Goal: Information Seeking & Learning: Understand process/instructions

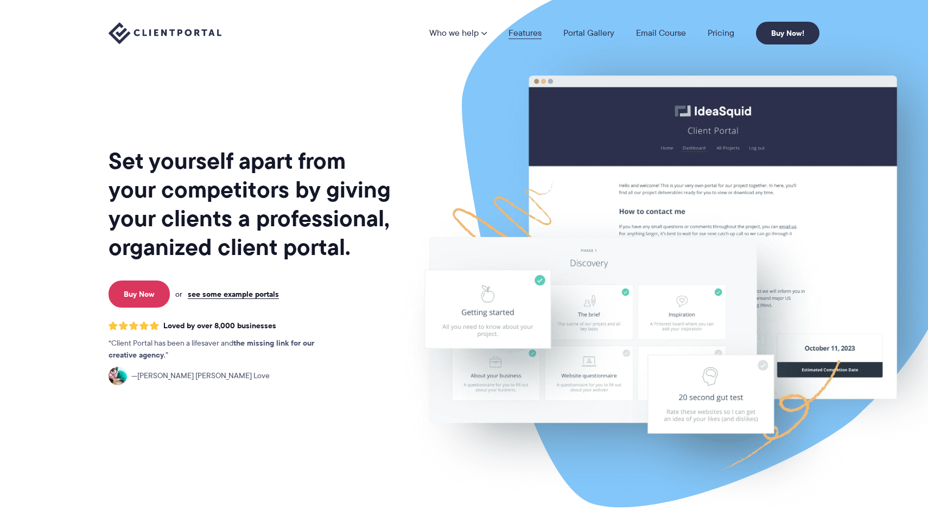
click at [532, 36] on link "Features" at bounding box center [524, 33] width 33 height 9
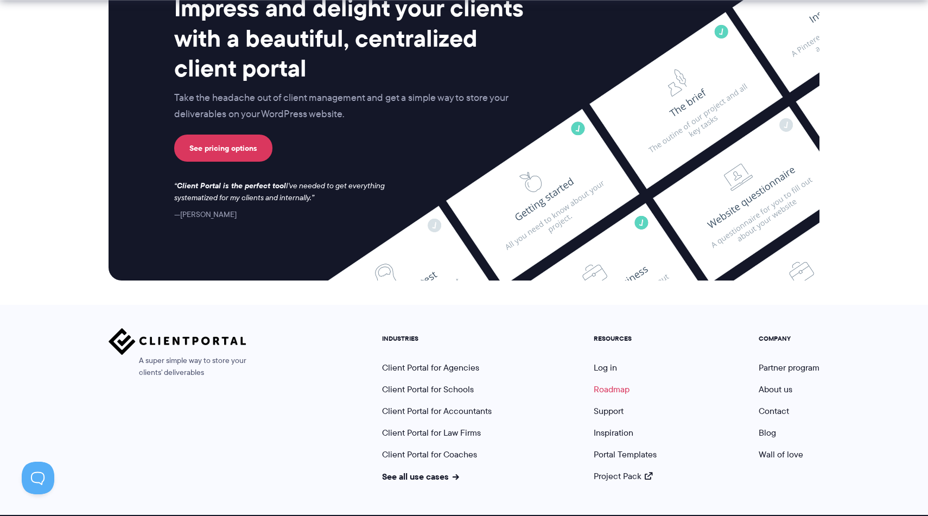
click at [602, 383] on link "Roadmap" at bounding box center [612, 389] width 36 height 12
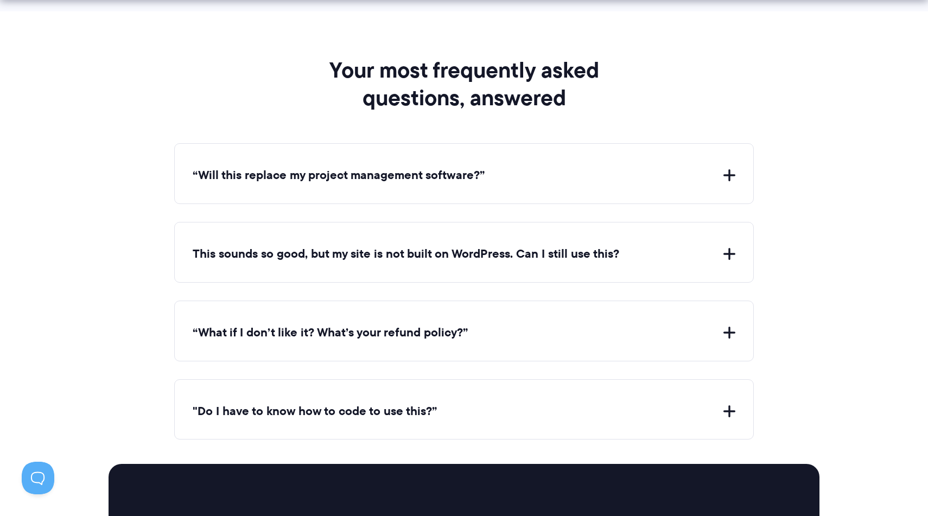
scroll to position [4464, 0]
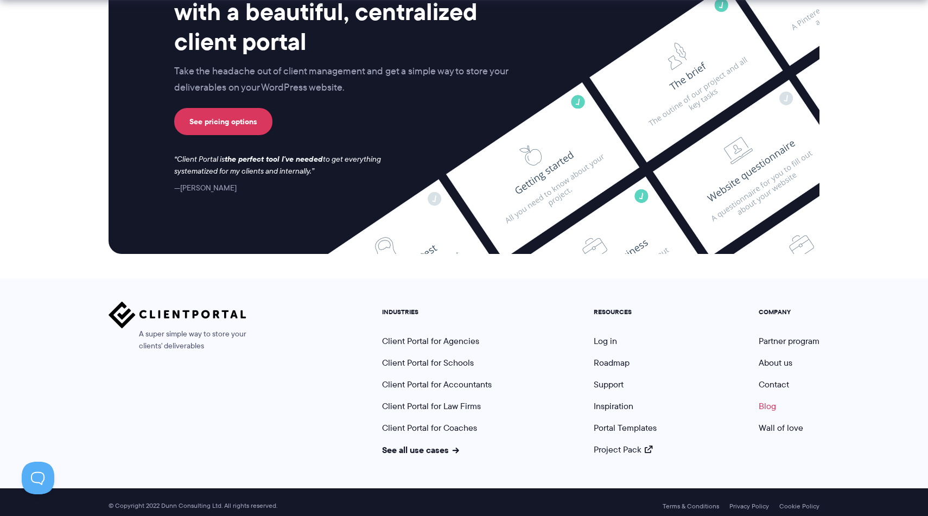
click at [766, 405] on link "Blog" at bounding box center [767, 406] width 17 height 12
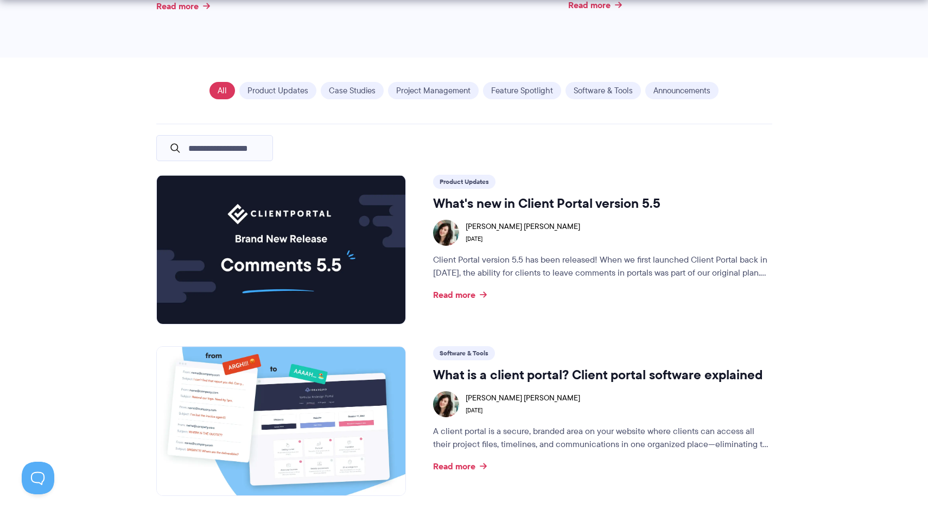
scroll to position [715, 0]
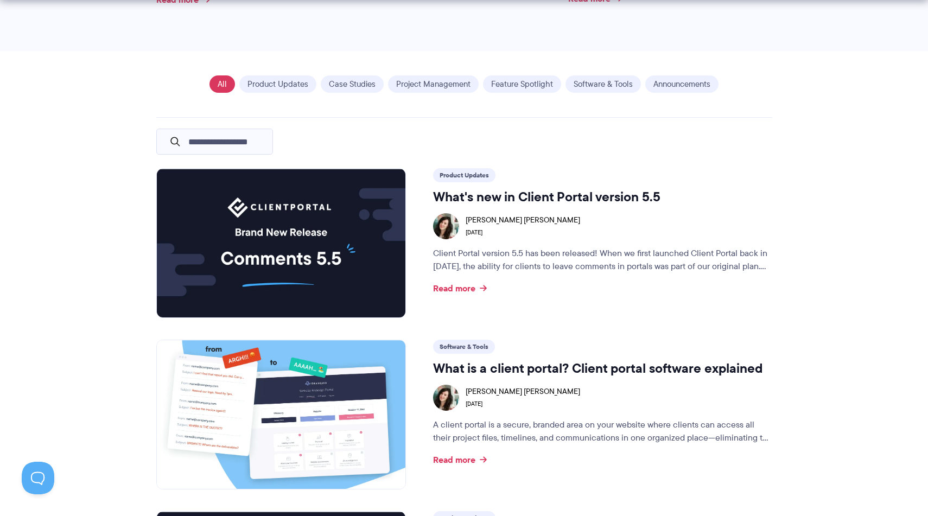
click at [362, 246] on img at bounding box center [281, 243] width 249 height 149
click at [488, 194] on h3 "What's new in Client Portal version 5.5" at bounding box center [602, 197] width 339 height 16
click at [452, 291] on link "Read more" at bounding box center [460, 288] width 54 height 9
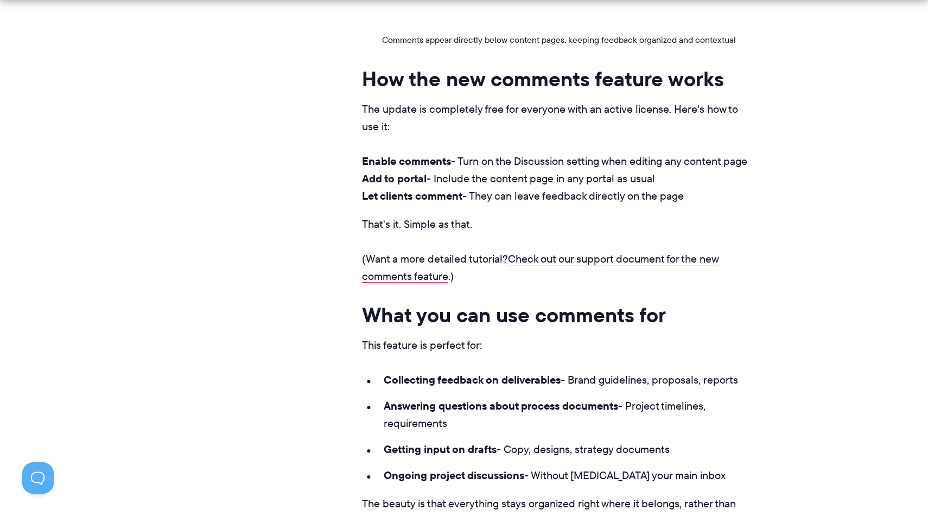
scroll to position [912, 0]
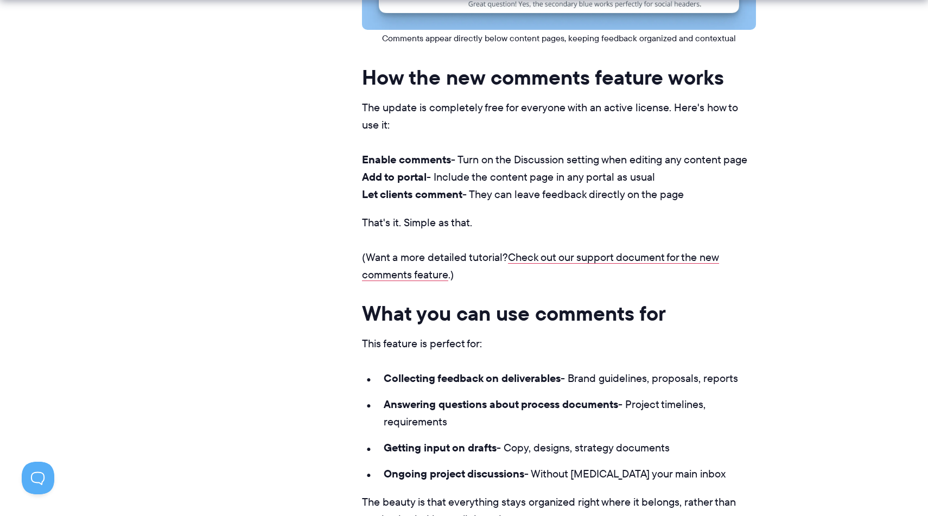
click at [594, 160] on li "Enable comments - Turn on the Discussion setting when editing any content page" at bounding box center [559, 159] width 394 height 17
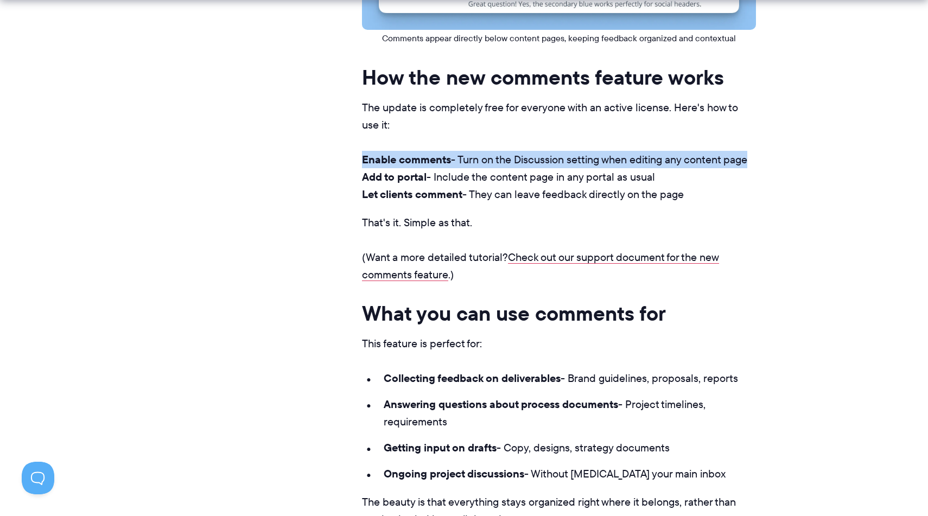
click at [594, 160] on li "Enable comments - Turn on the Discussion setting when editing any content page" at bounding box center [559, 159] width 394 height 17
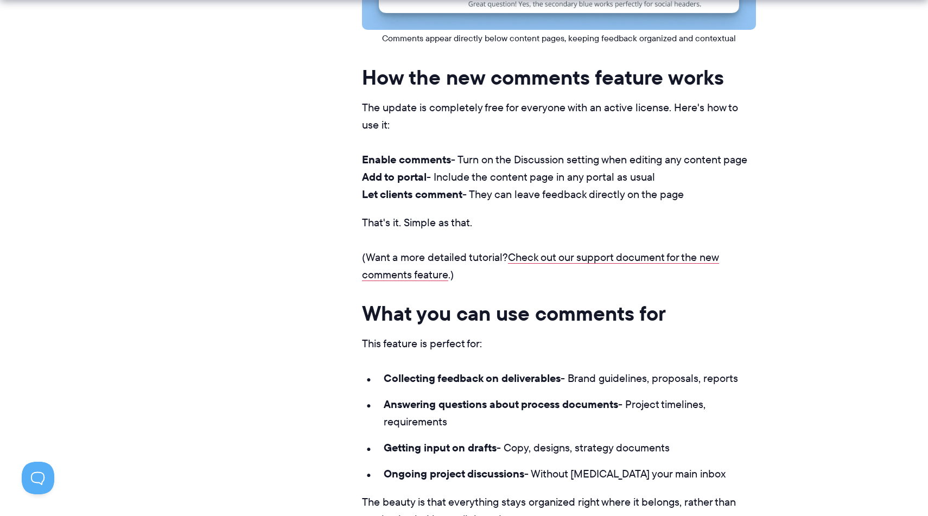
click at [421, 186] on strong "Let clients comment" at bounding box center [412, 194] width 100 height 16
click at [544, 262] on link "Check out our support document for the new comments feature" at bounding box center [540, 266] width 357 height 33
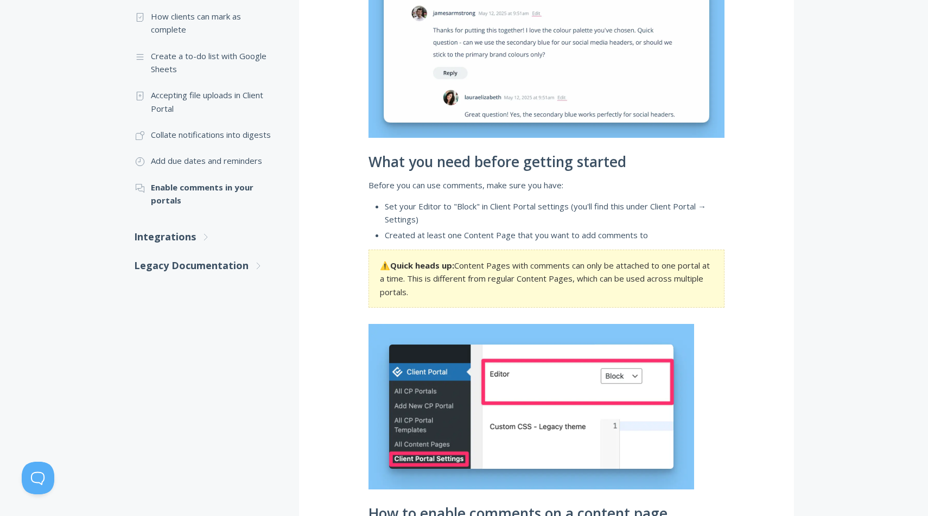
scroll to position [470, 0]
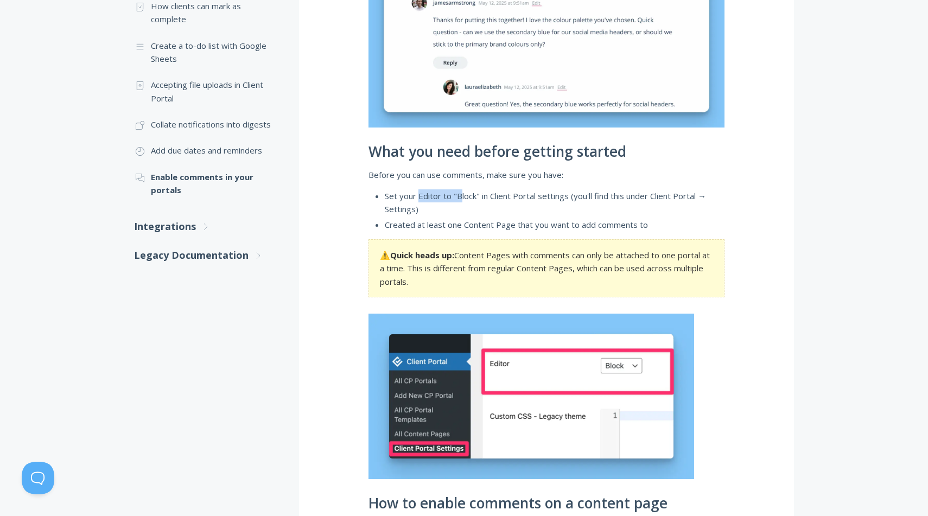
drag, startPoint x: 419, startPoint y: 199, endPoint x: 460, endPoint y: 199, distance: 41.2
click at [460, 199] on li "Set your Editor to "Block" in Client Portal settings (you'll find this under Cl…" at bounding box center [555, 202] width 340 height 27
click at [481, 193] on li "Set your Editor to "Block" in Client Portal settings (you'll find this under Cl…" at bounding box center [555, 202] width 340 height 27
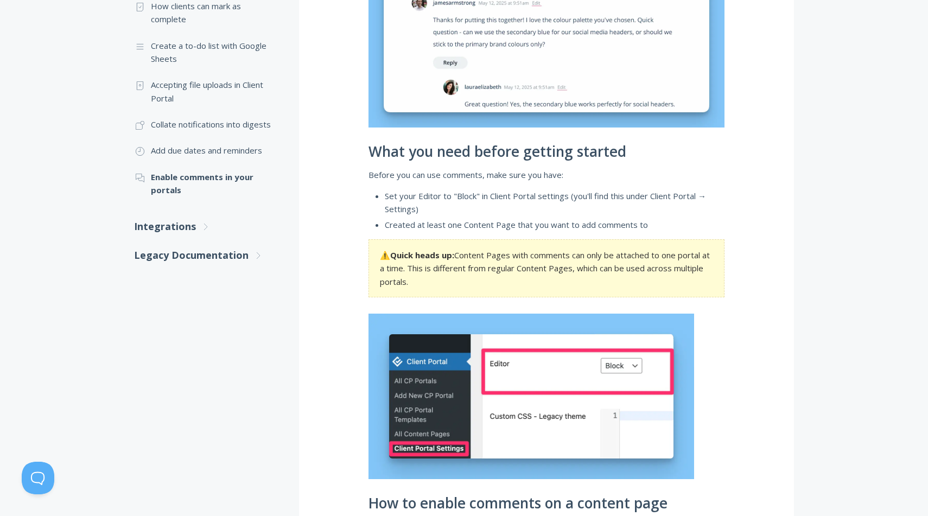
click at [499, 258] on section "⚠️ Quick heads up: Content Pages with comments can only be attached to one port…" at bounding box center [546, 268] width 356 height 58
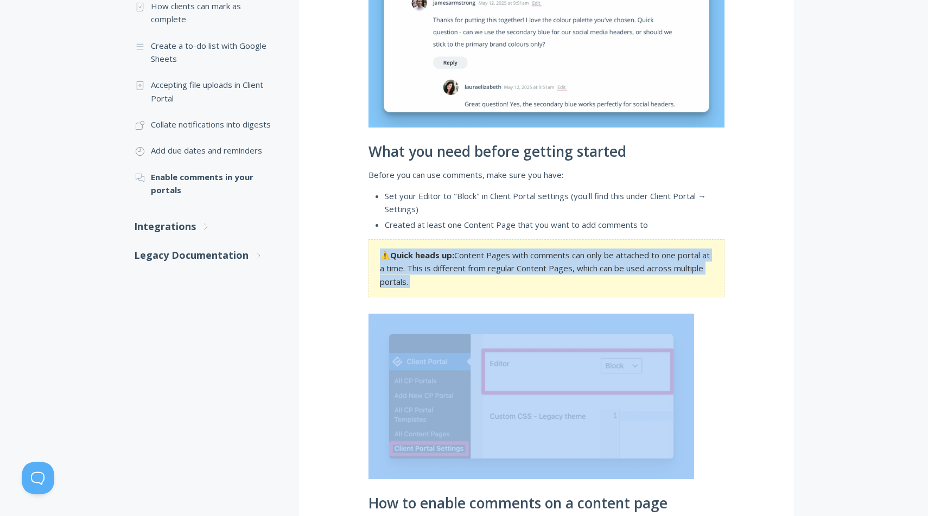
click at [499, 258] on section "⚠️ Quick heads up: Content Pages with comments can only be attached to one port…" at bounding box center [546, 268] width 356 height 58
click at [477, 272] on section "⚠️ Quick heads up: Content Pages with comments can only be attached to one port…" at bounding box center [546, 268] width 356 height 58
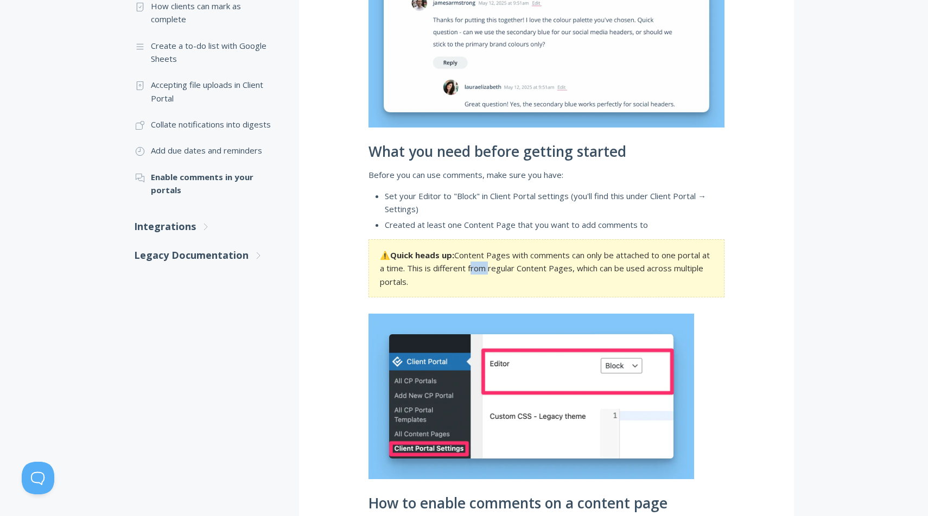
click at [477, 272] on section "⚠️ Quick heads up: Content Pages with comments can only be attached to one port…" at bounding box center [546, 268] width 356 height 58
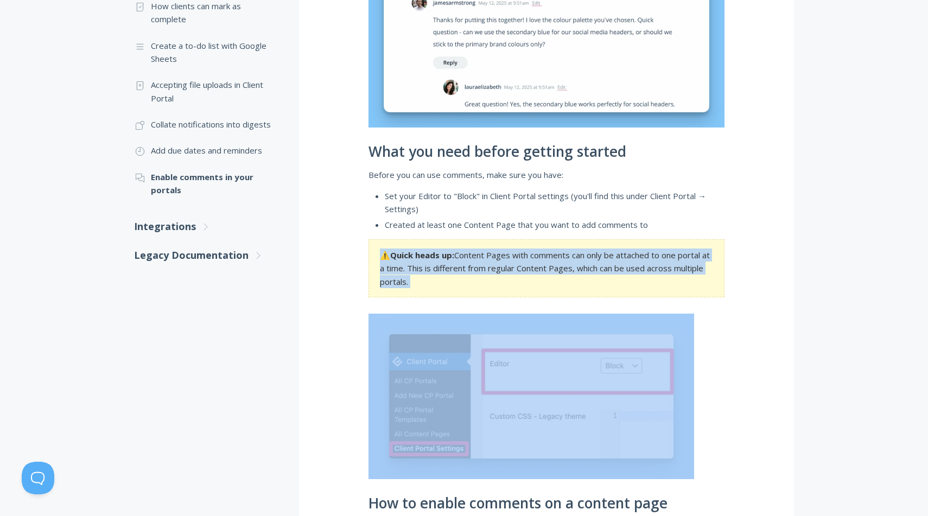
click at [477, 272] on section "⚠️ Quick heads up: Content Pages with comments can only be attached to one port…" at bounding box center [546, 268] width 356 height 58
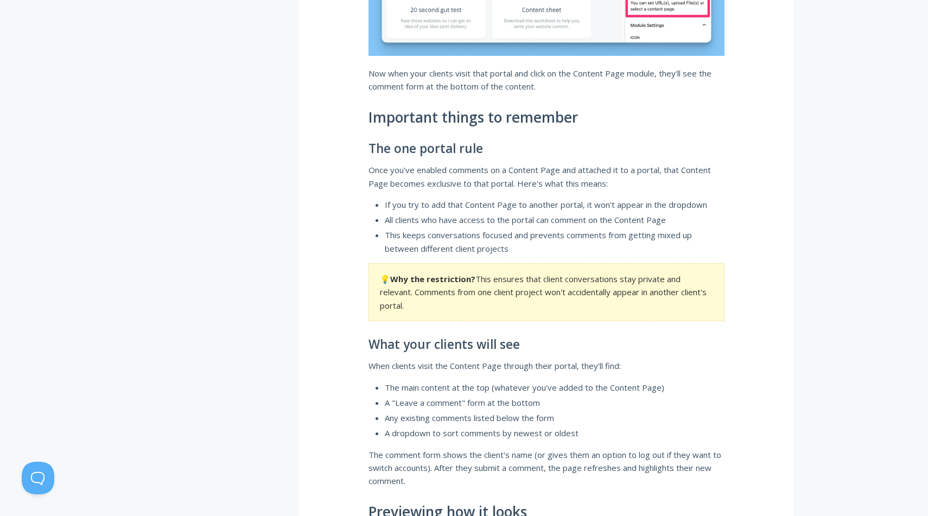
scroll to position [1818, 0]
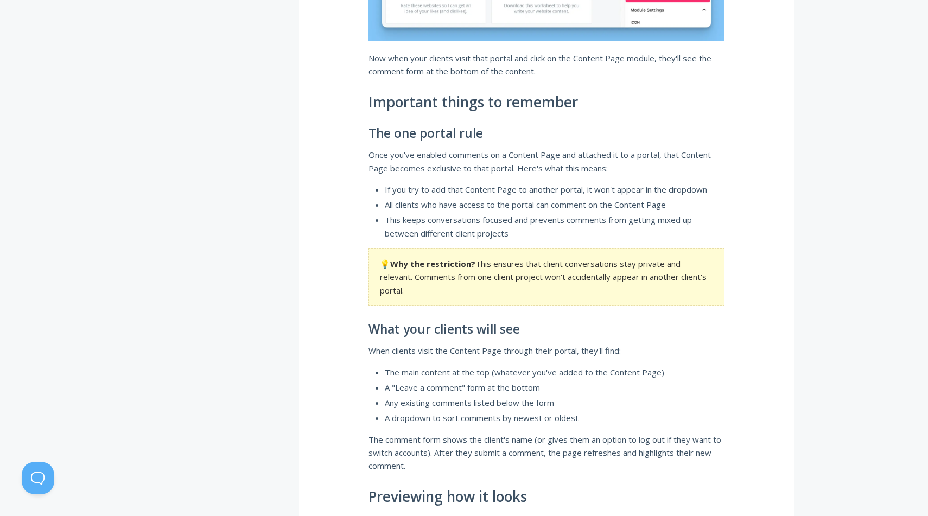
drag, startPoint x: 428, startPoint y: 186, endPoint x: 520, endPoint y: 186, distance: 92.2
click at [447, 186] on li "If you try to add that Content Page to another portal, it won't appear in the d…" at bounding box center [555, 189] width 340 height 13
click at [521, 186] on li "If you try to add that Content Page to another portal, it won't appear in the d…" at bounding box center [555, 189] width 340 height 13
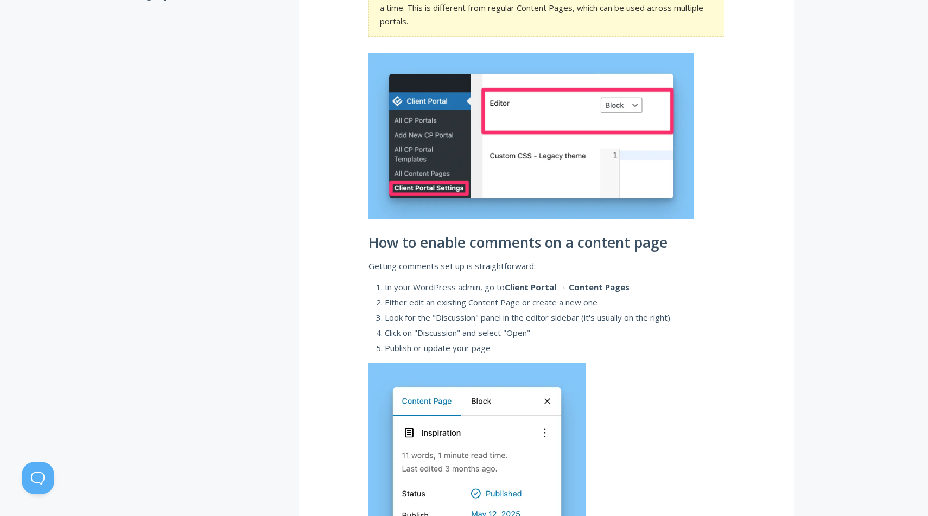
scroll to position [732, 0]
